Goal: Task Accomplishment & Management: Manage account settings

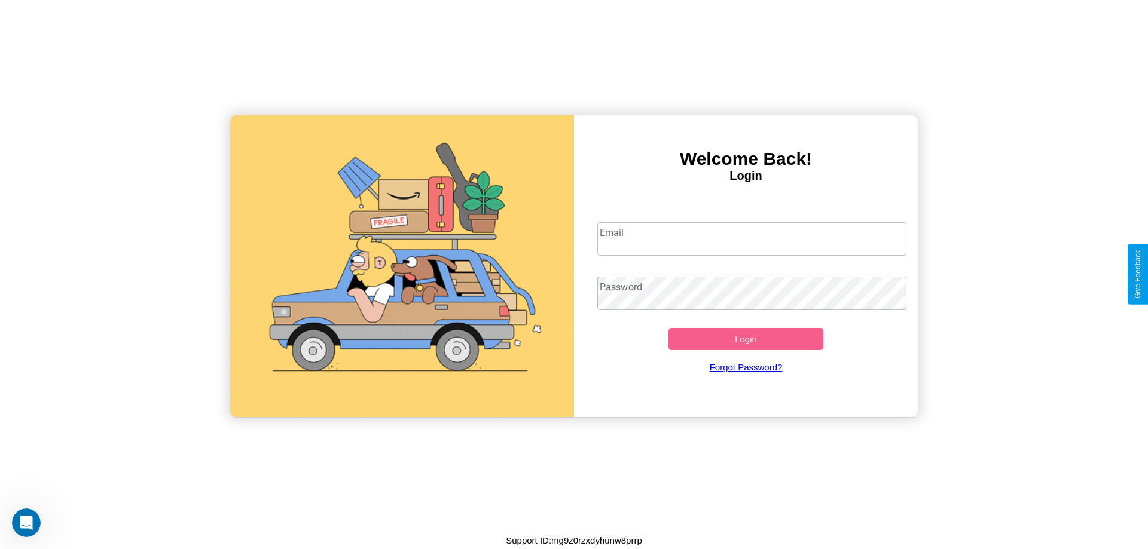
click at [751, 238] on input "Email" at bounding box center [752, 238] width 310 height 33
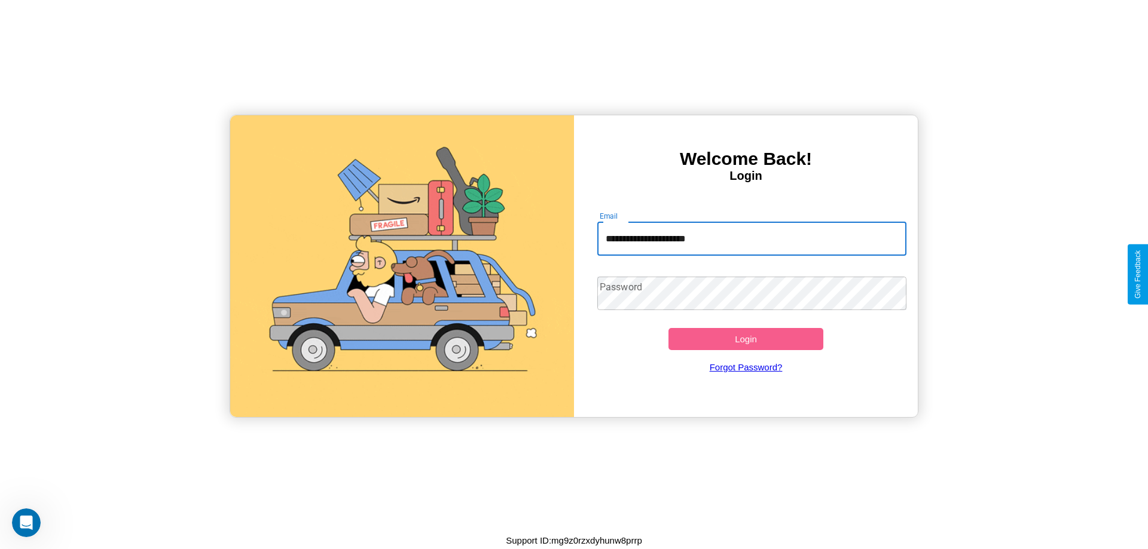
type input "**********"
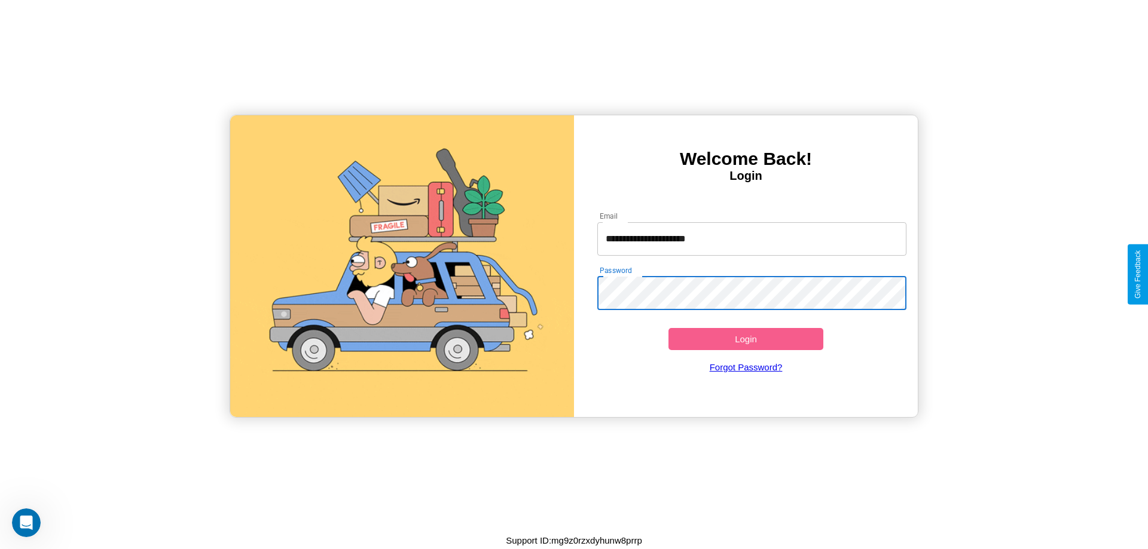
click at [745, 339] on button "Login" at bounding box center [745, 339] width 155 height 22
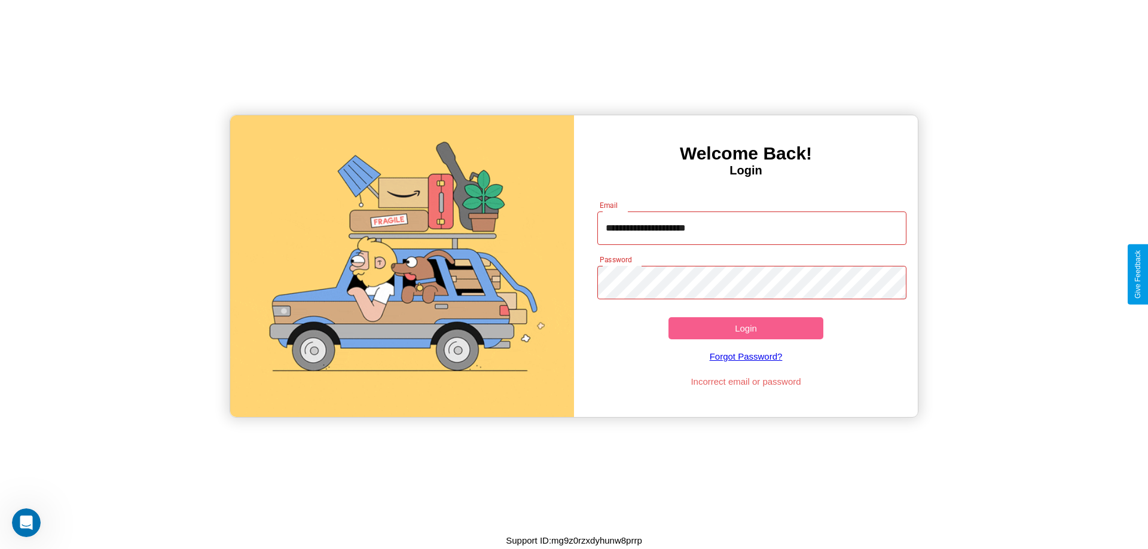
click at [745, 328] on button "Login" at bounding box center [745, 328] width 155 height 22
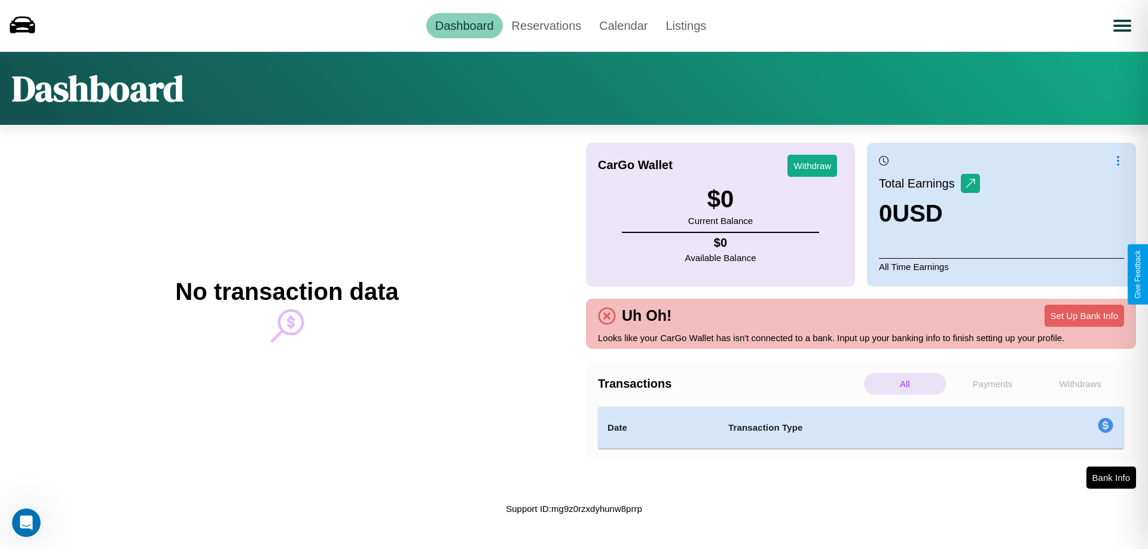
click at [992, 384] on p "Payments" at bounding box center [993, 384] width 82 height 22
click at [1080, 384] on p "Withdraws" at bounding box center [1080, 384] width 82 height 22
click at [992, 384] on p "Payments" at bounding box center [993, 384] width 82 height 22
click at [904, 384] on p "All" at bounding box center [905, 384] width 82 height 22
click at [546, 25] on link "Reservations" at bounding box center [547, 25] width 88 height 25
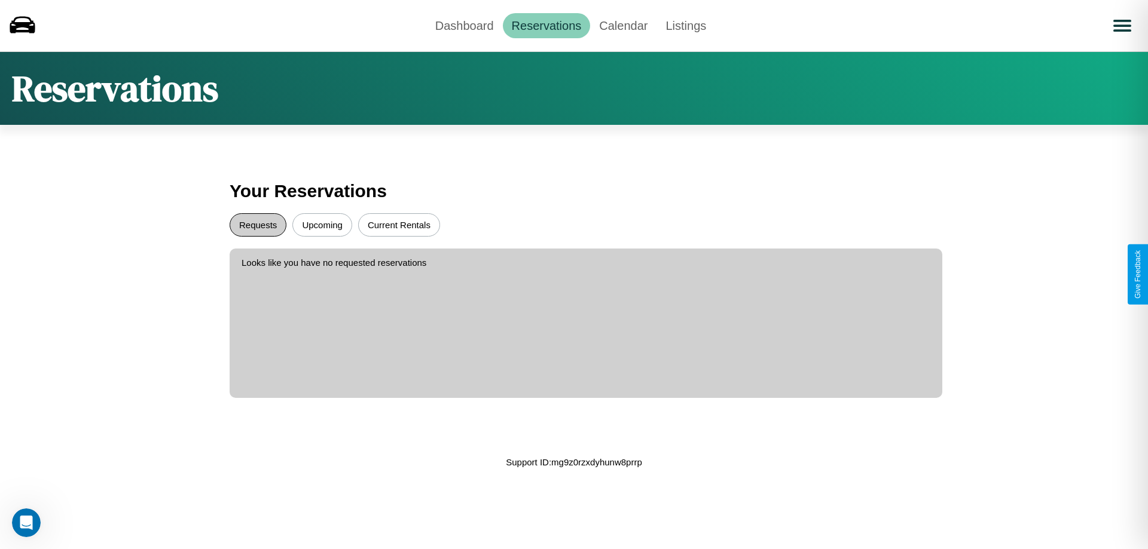
click at [258, 225] on button "Requests" at bounding box center [258, 224] width 57 height 23
click at [322, 225] on button "Upcoming" at bounding box center [322, 224] width 60 height 23
